Goal: Information Seeking & Learning: Learn about a topic

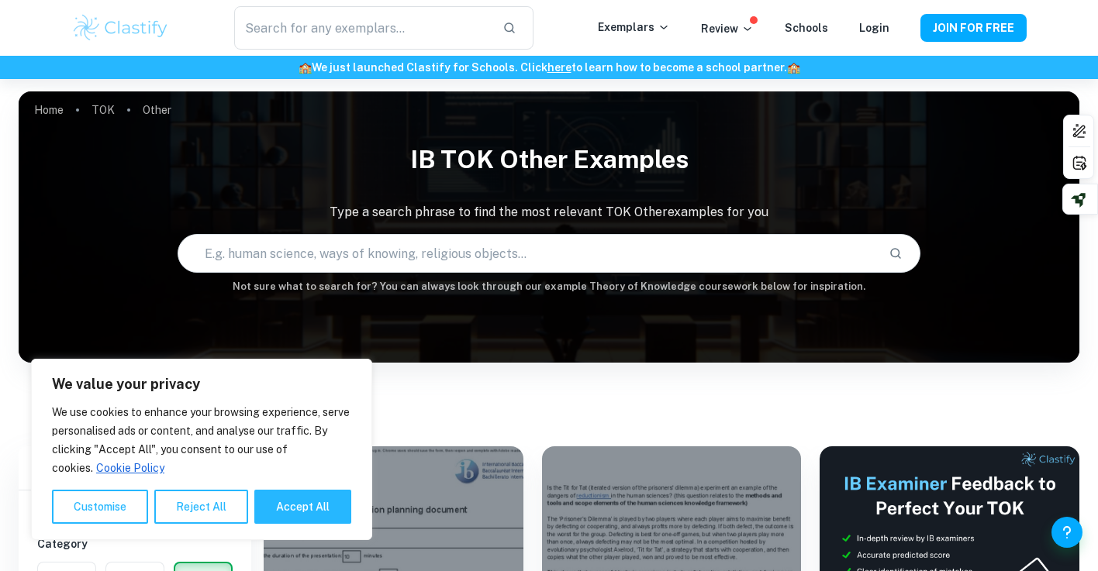
scroll to position [258, 0]
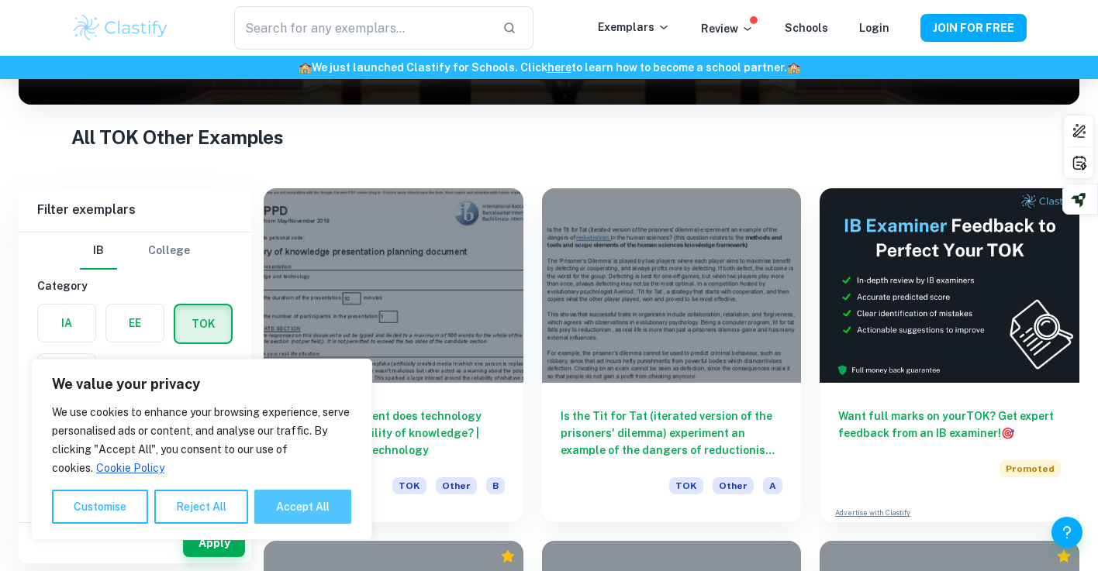
click at [292, 516] on button "Accept All" at bounding box center [302, 507] width 97 height 34
checkbox input "true"
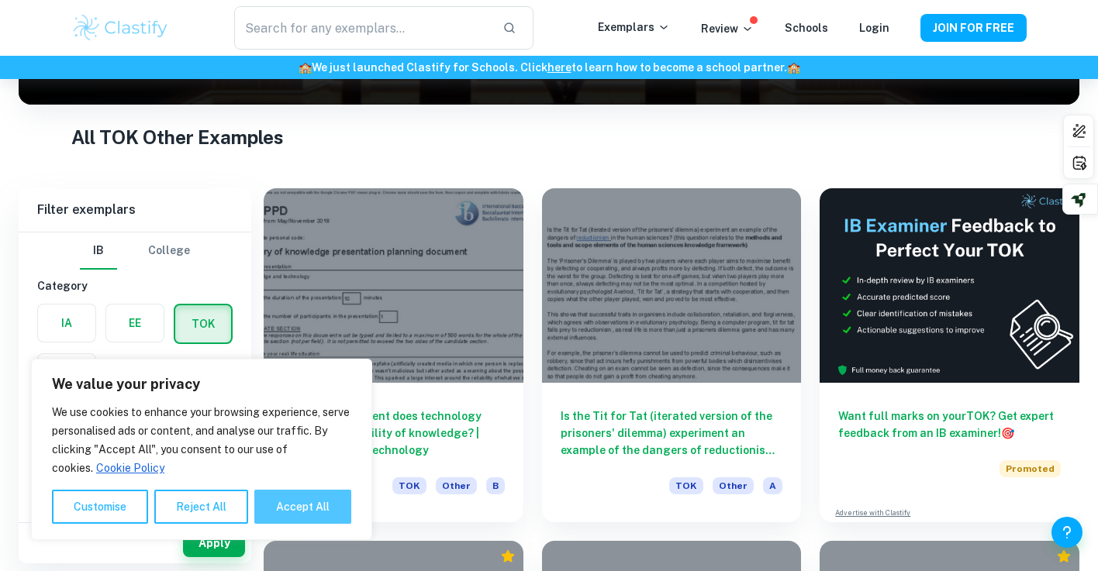
checkbox input "true"
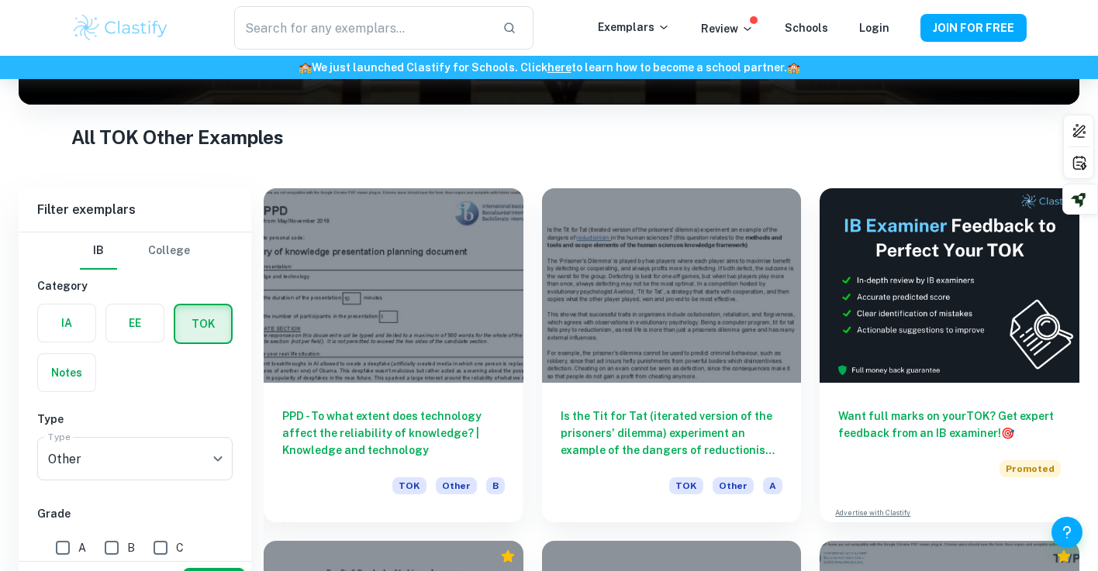
scroll to position [299, 0]
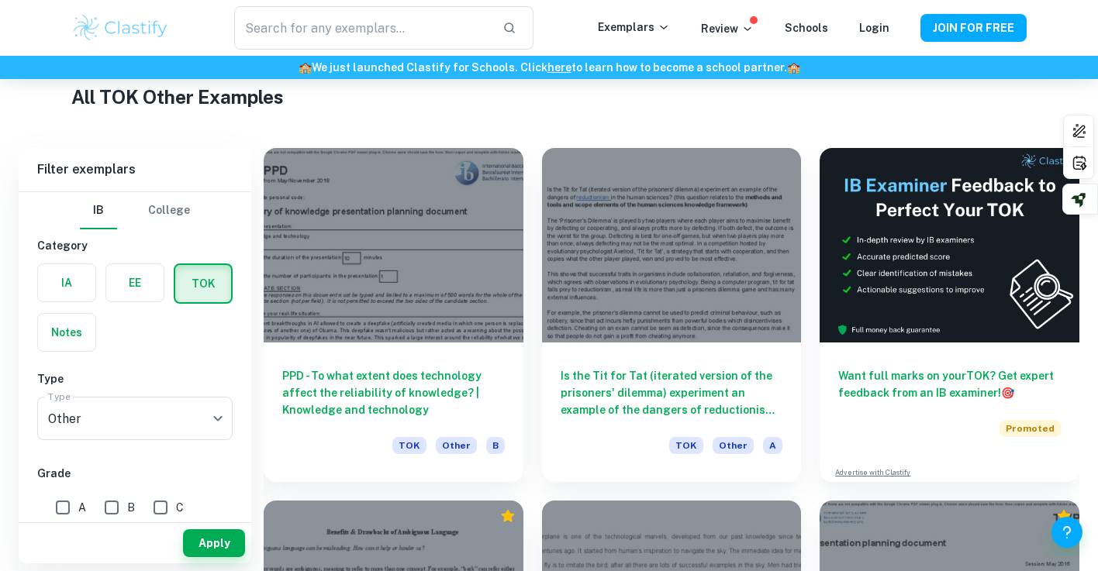
click at [534, 374] on div "Is the Tit for Tat (iterated version of the prisoners' dilemma) experiment an e…" at bounding box center [662, 305] width 278 height 353
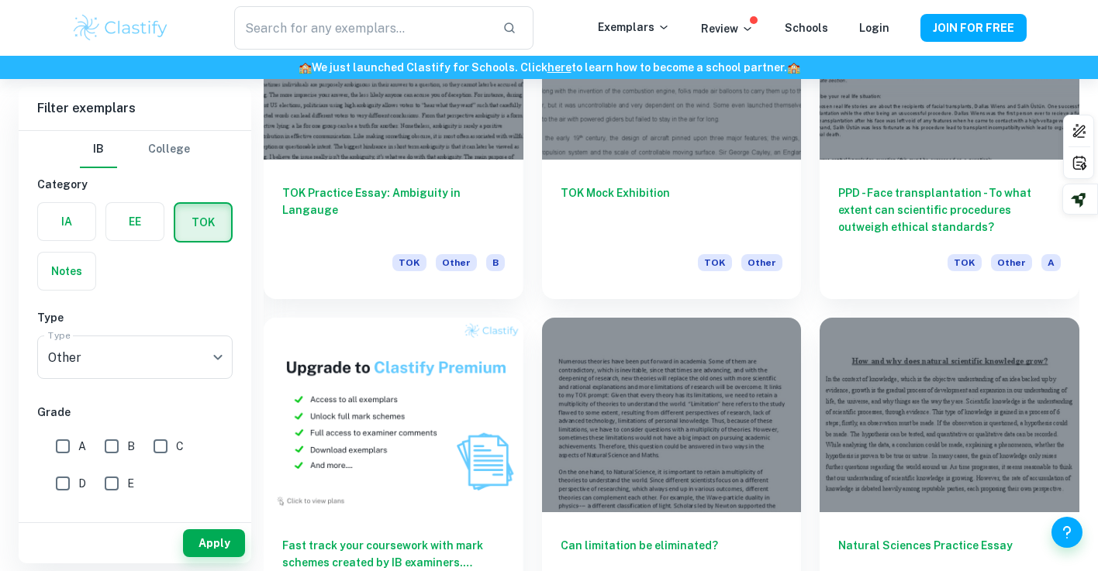
scroll to position [845, 0]
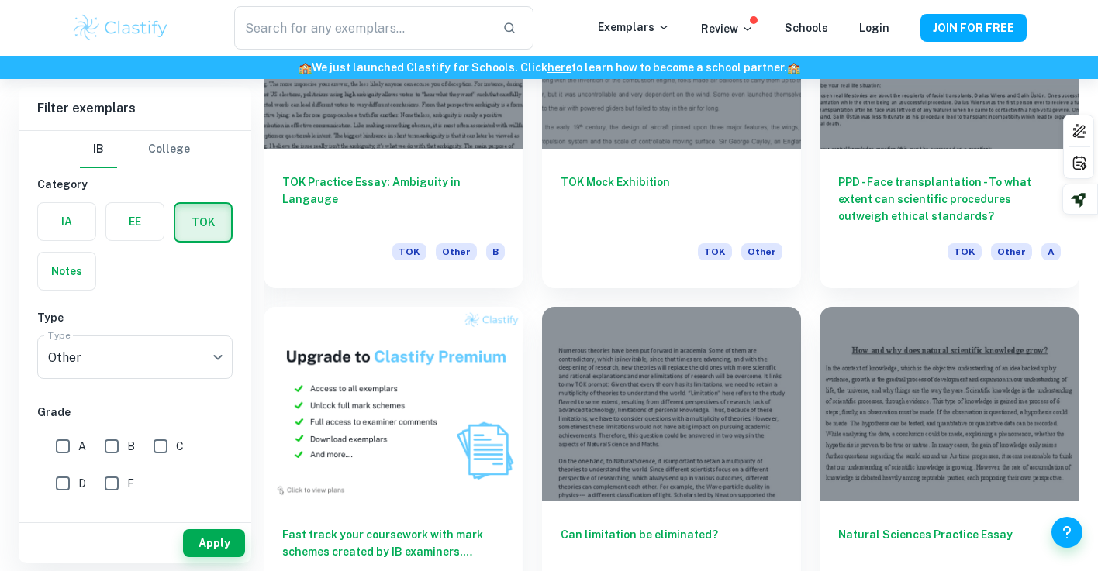
click at [534, 374] on div "Can limitation be eliminated? TOK Other A" at bounding box center [662, 464] width 278 height 353
click at [528, 382] on div "Can limitation be eliminated? TOK Other A" at bounding box center [662, 464] width 278 height 353
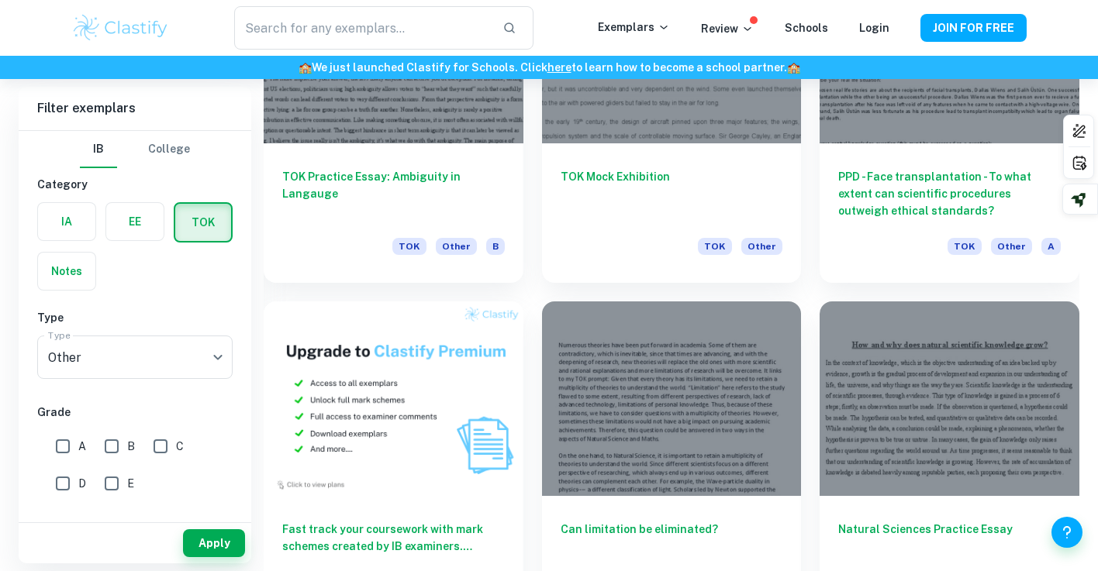
scroll to position [891, 0]
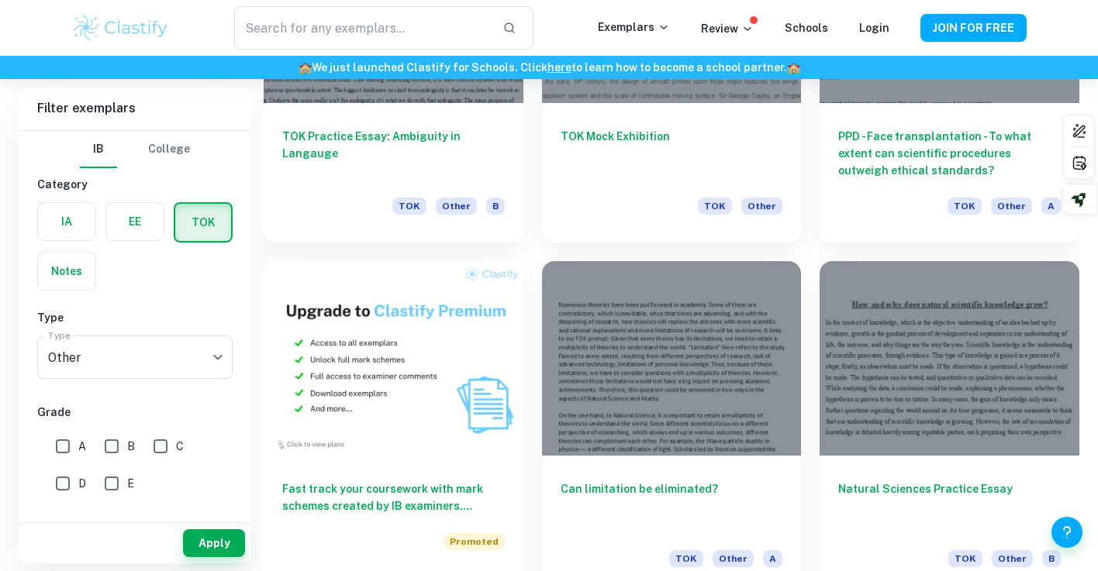
click at [528, 382] on div "Can limitation be eliminated? TOK Other A" at bounding box center [662, 419] width 278 height 353
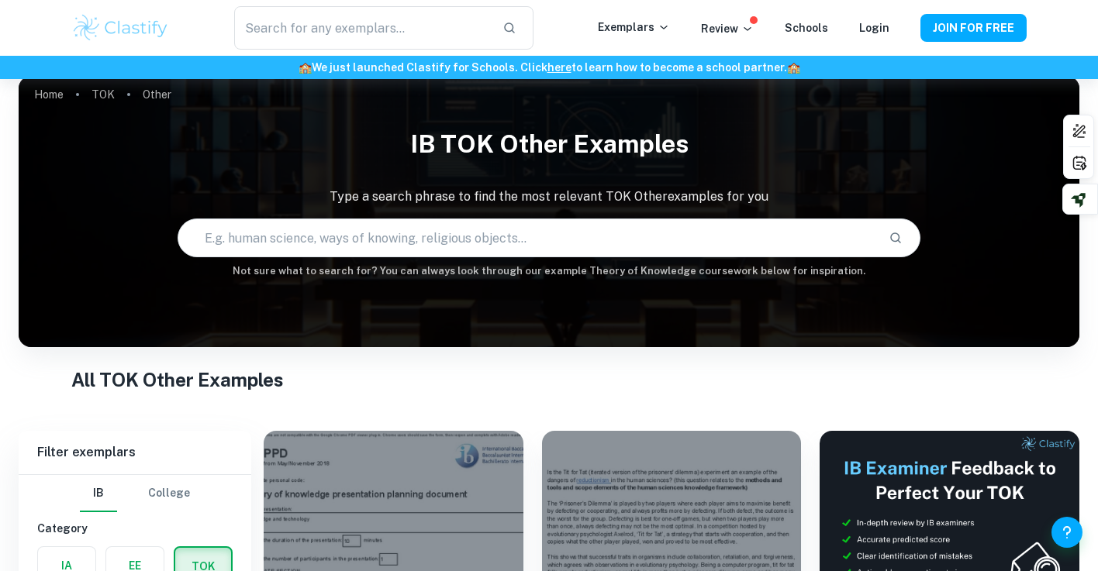
scroll to position [0, 0]
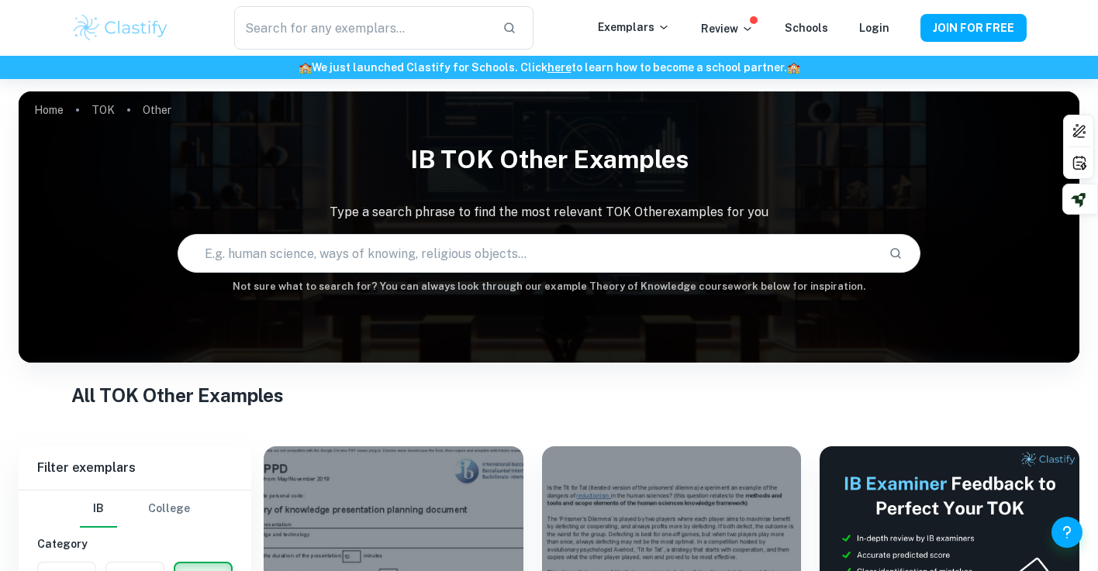
click at [528, 382] on h1 "All TOK Other Examples" at bounding box center [548, 395] width 954 height 28
click at [551, 257] on input "text" at bounding box center [527, 253] width 698 height 43
